Goal: Task Accomplishment & Management: Use online tool/utility

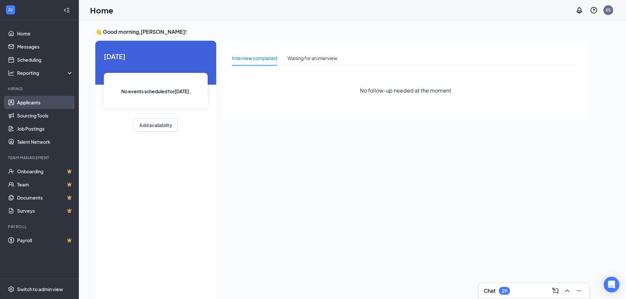
click at [36, 100] on link "Applicants" at bounding box center [45, 102] width 56 height 13
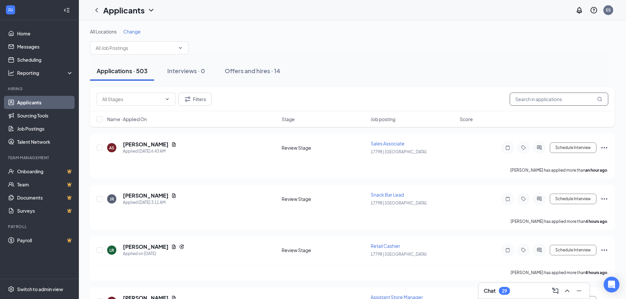
click at [571, 100] on input "text" at bounding box center [558, 99] width 99 height 13
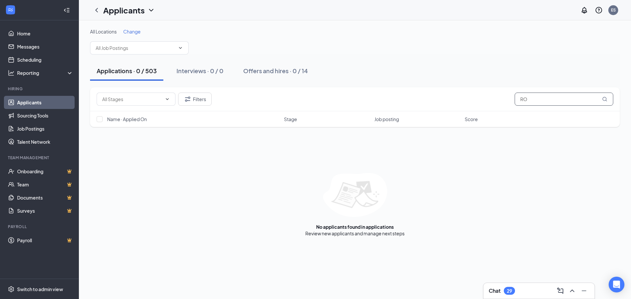
type input "R"
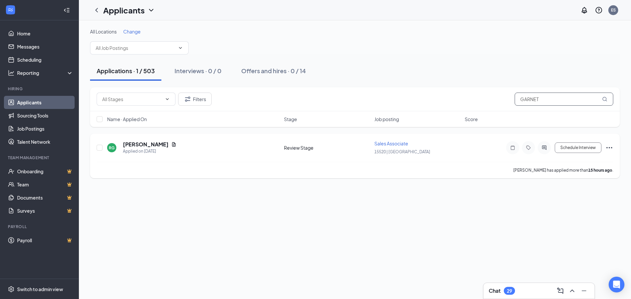
type input "GARNET"
click at [167, 147] on div "[PERSON_NAME]" at bounding box center [150, 144] width 54 height 7
click at [172, 145] on icon "Document" at bounding box center [174, 144] width 4 height 4
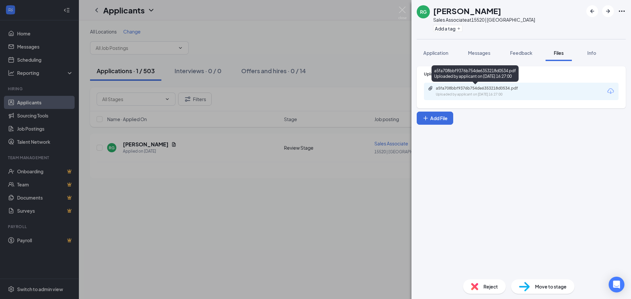
click at [495, 92] on div "Uploaded by applicant on [DATE] 16:27:00" at bounding box center [484, 94] width 99 height 5
